Goal: Transaction & Acquisition: Purchase product/service

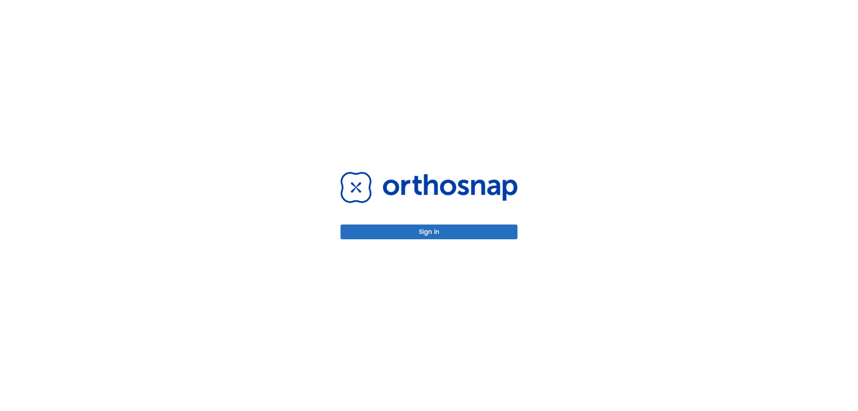
click at [417, 232] on button "Sign in" at bounding box center [429, 231] width 177 height 15
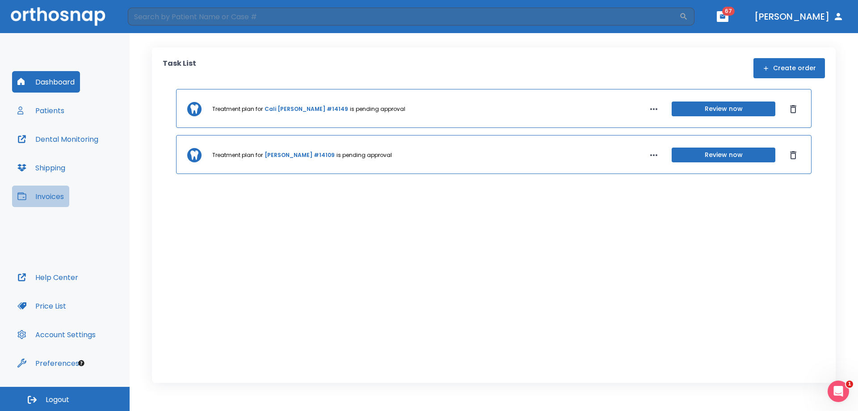
click at [43, 196] on button "Invoices" at bounding box center [40, 195] width 57 height 21
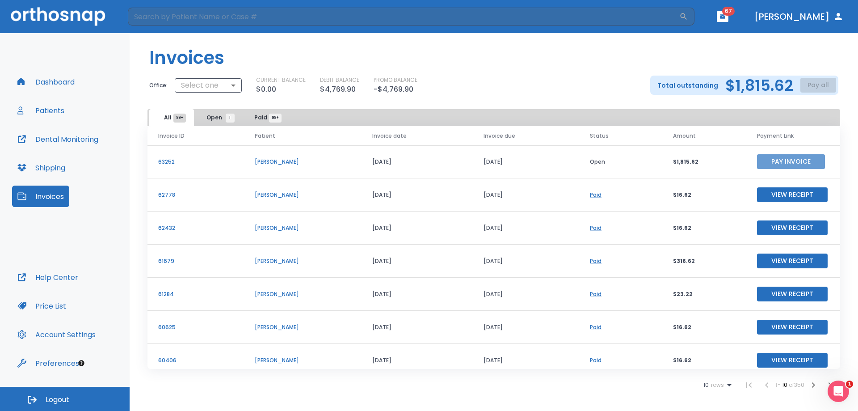
click at [775, 164] on button "Pay Invoice" at bounding box center [791, 161] width 68 height 15
drag, startPoint x: 74, startPoint y: 404, endPoint x: 85, endPoint y: 385, distance: 21.6
click at [75, 404] on button "Logout" at bounding box center [65, 399] width 130 height 24
